Goal: Task Accomplishment & Management: Manage account settings

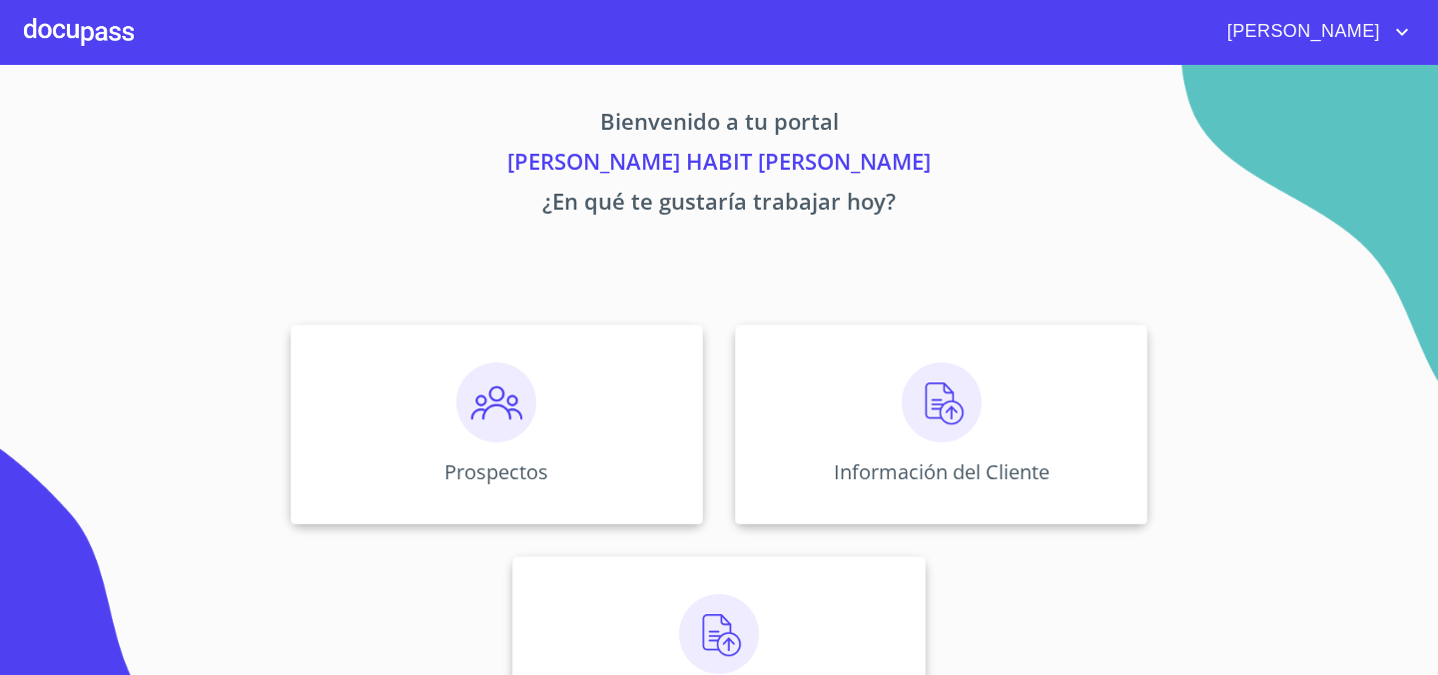
click at [1341, 33] on span "[PERSON_NAME]" at bounding box center [1302, 32] width 178 height 32
click at [111, 33] on div at bounding box center [719, 337] width 1438 height 675
click at [1393, 41] on icon "account of current user" at bounding box center [1402, 32] width 24 height 24
click at [1248, 49] on div at bounding box center [719, 337] width 1438 height 675
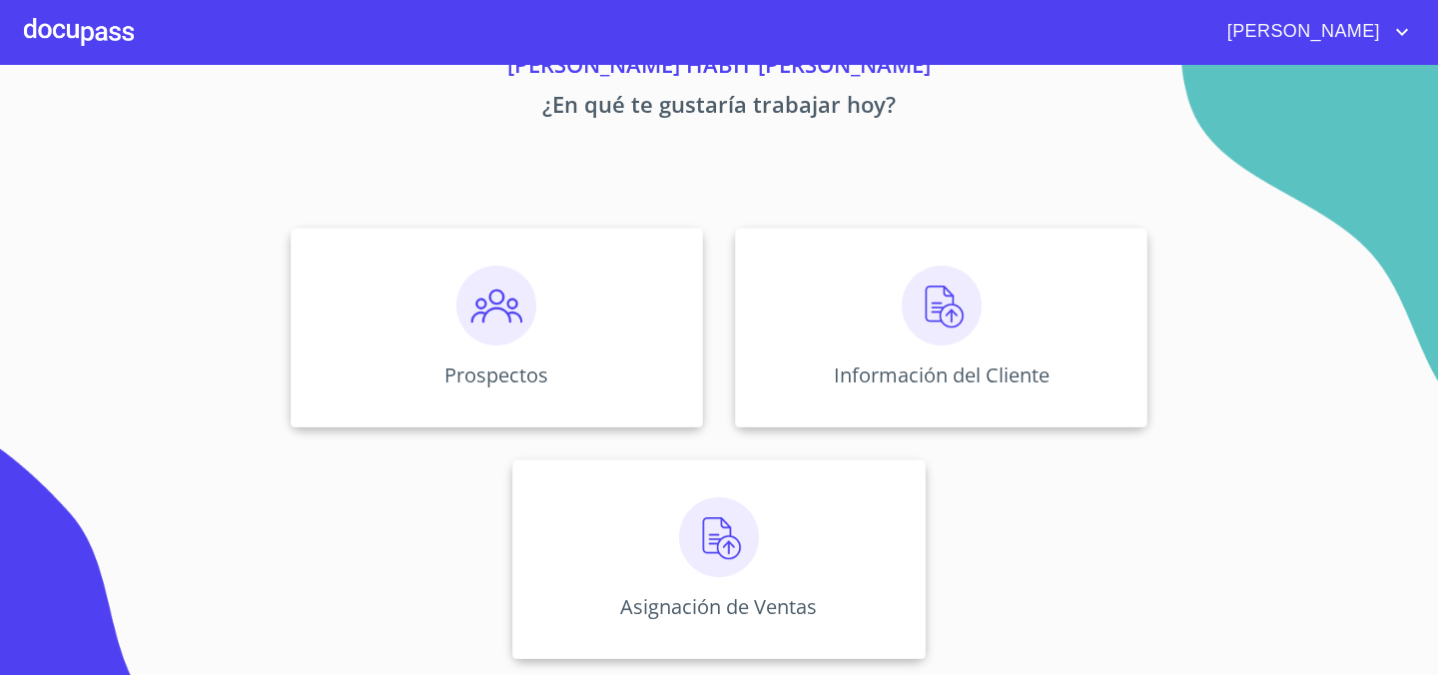
click at [74, 30] on div at bounding box center [79, 32] width 110 height 64
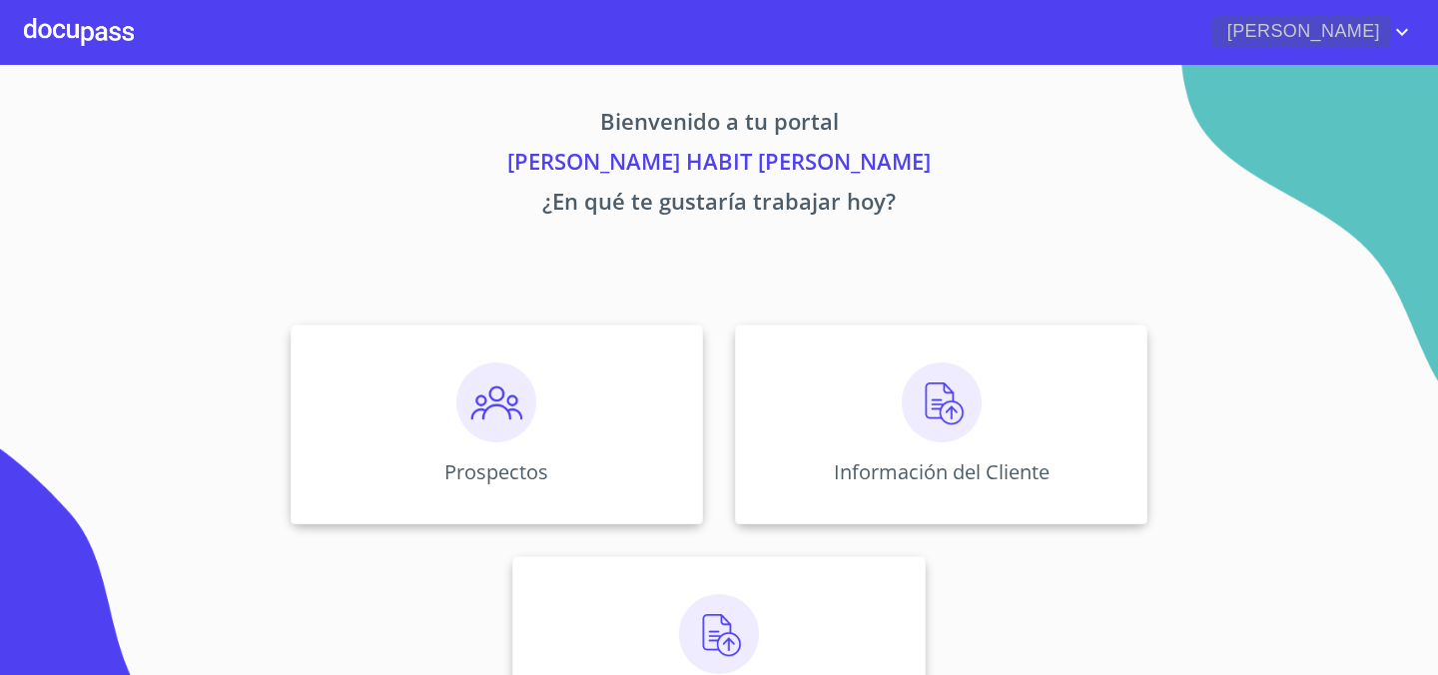
click at [1317, 30] on span "DANIEL HABIT" at bounding box center [1302, 32] width 178 height 32
click at [1313, 136] on div at bounding box center [719, 337] width 1438 height 675
click at [778, 159] on p "DANIEL HABIT AGUAYO RAMOS" at bounding box center [719, 165] width 1230 height 40
click at [84, 52] on div at bounding box center [79, 32] width 110 height 64
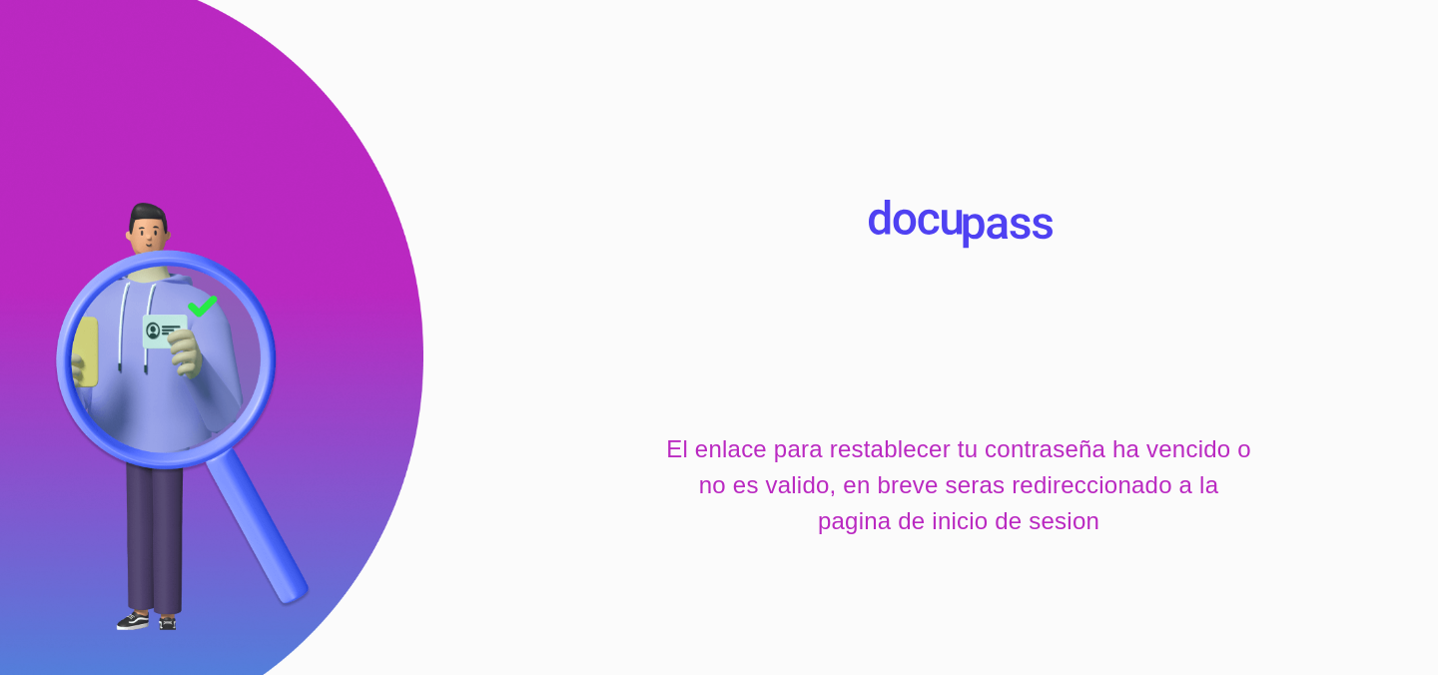
click at [952, 219] on img at bounding box center [916, 217] width 94 height 35
